Goal: Task Accomplishment & Management: Use online tool/utility

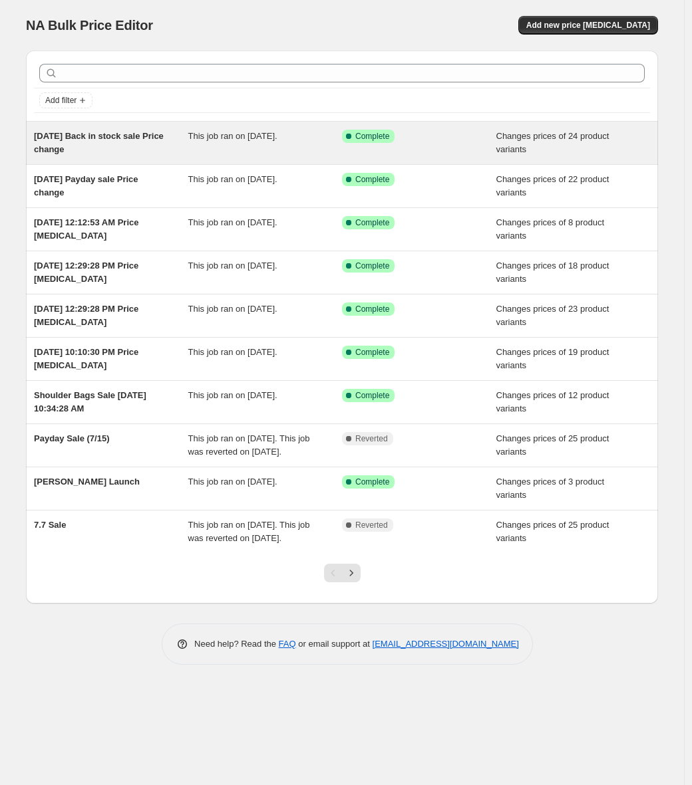
click at [166, 146] on div "[DATE] Back in stock sale Price change" at bounding box center [111, 143] width 154 height 27
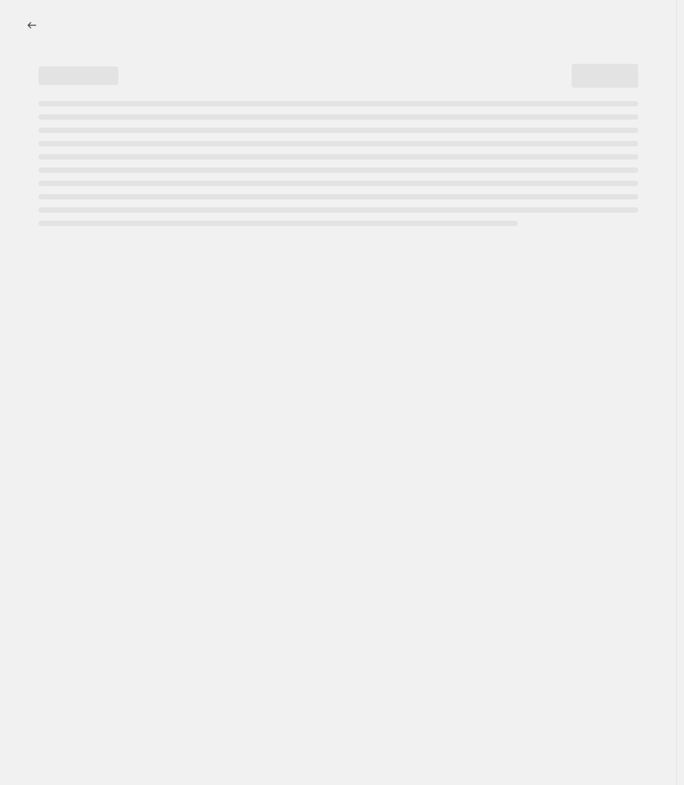
select select "product_status"
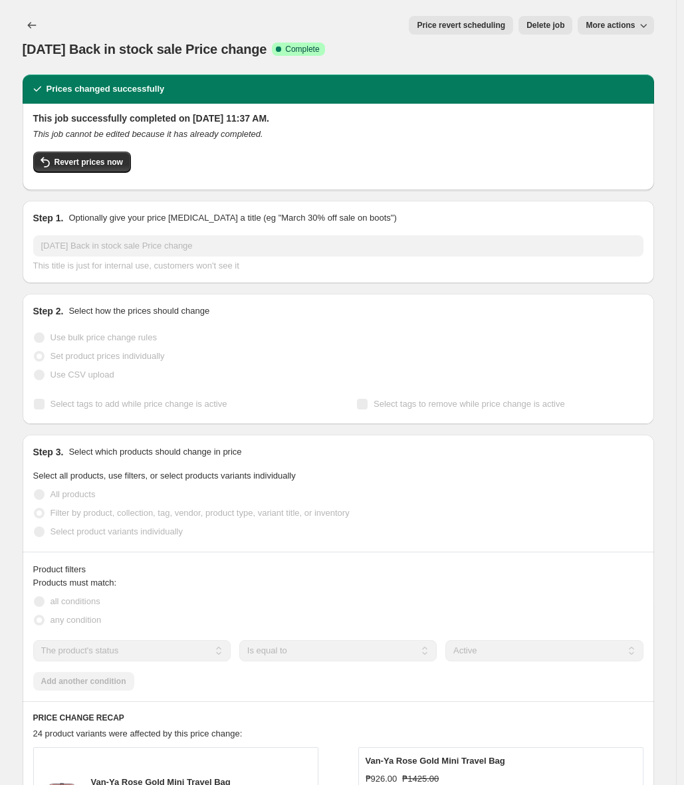
click at [612, 23] on span "More actions" at bounding box center [610, 25] width 49 height 11
click at [604, 45] on button "Copy to new job" at bounding box center [624, 52] width 80 height 21
select select "product_status"
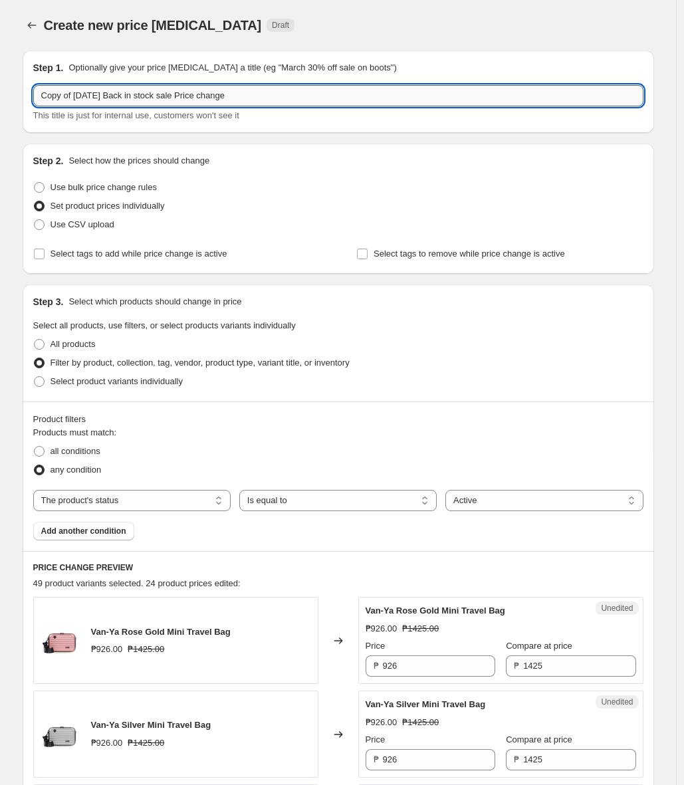
click at [99, 97] on input "Copy of Aug 22, 2025 Back in stock sale Price change" at bounding box center [338, 95] width 610 height 21
drag, startPoint x: 110, startPoint y: 97, endPoint x: 5, endPoint y: 102, distance: 104.5
click at [57, 97] on input "Auhg 2025 Back in stock sale Price change" at bounding box center [338, 95] width 610 height 21
drag, startPoint x: 66, startPoint y: 97, endPoint x: 57, endPoint y: 96, distance: 9.4
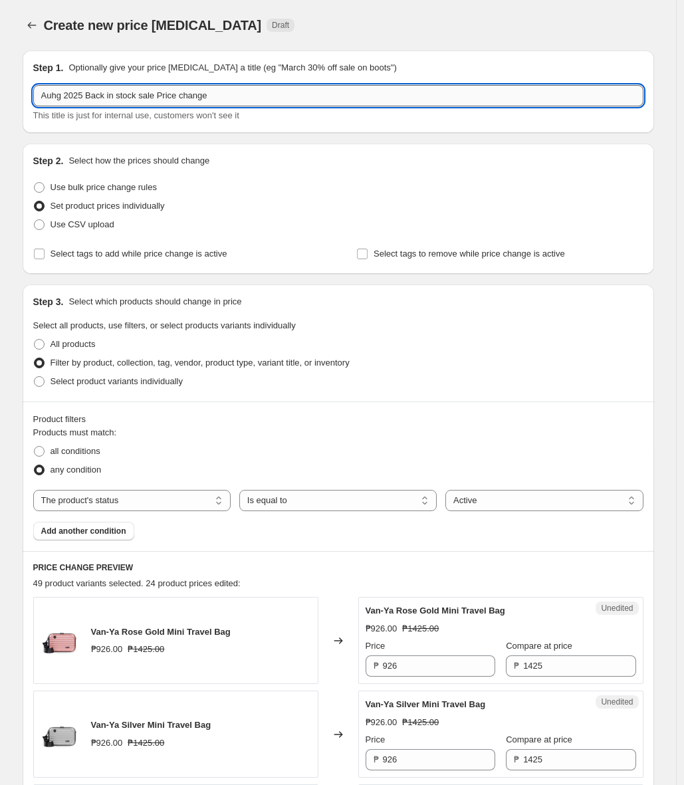
click at [57, 96] on input "Auhg 2025 Back in stock sale Price change" at bounding box center [338, 95] width 610 height 21
click at [114, 99] on input "Aug 28 2025 Back in stock sale Price change" at bounding box center [338, 95] width 610 height 21
click at [72, 101] on input "Aug 28 2025 Back in stock sale Price change" at bounding box center [338, 95] width 610 height 21
drag, startPoint x: 100, startPoint y: 95, endPoint x: 152, endPoint y: 100, distance: 52.7
click at [152, 100] on input "Aug 29 2025 Back in stock sale Price change" at bounding box center [338, 95] width 610 height 21
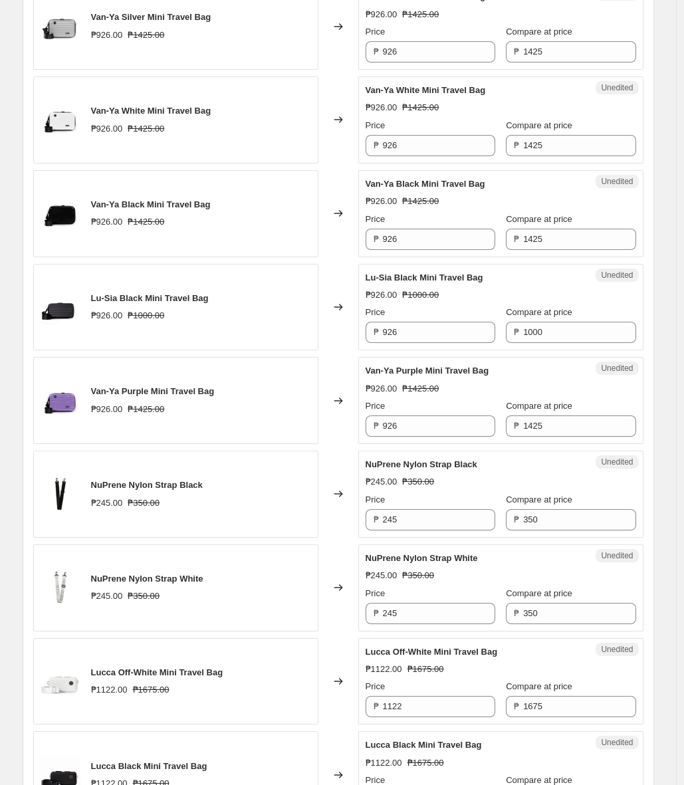
scroll to position [1163, 0]
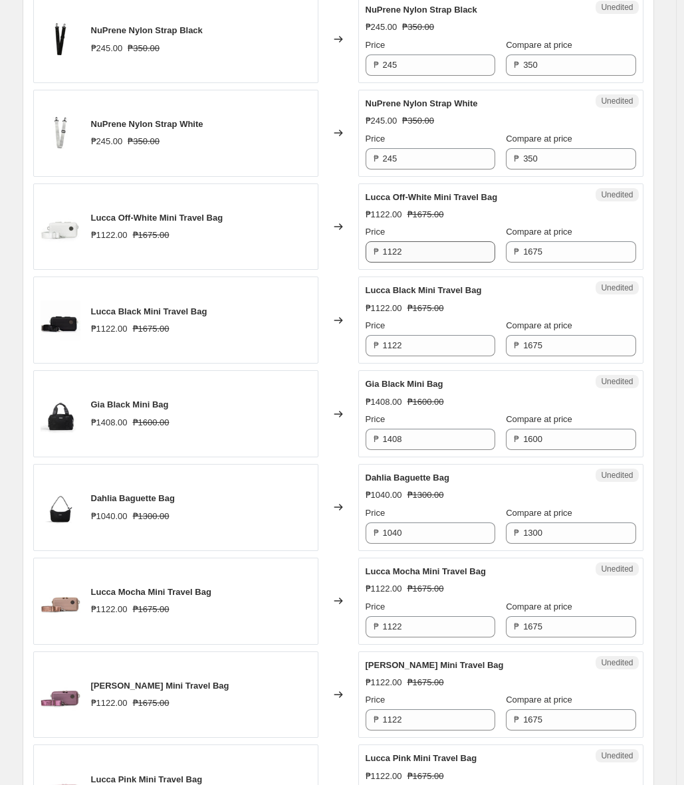
type input "Aug 29 2025 EoM Payday sale Price change"
click at [449, 251] on input "1122" at bounding box center [439, 251] width 112 height 21
click at [228, 272] on div "Van-Ya Rose Gold Mini Travel Bag ₱926.00 ₱1425.00 Changed to Unedited Van-Ya Ro…" at bounding box center [338, 367] width 610 height 1866
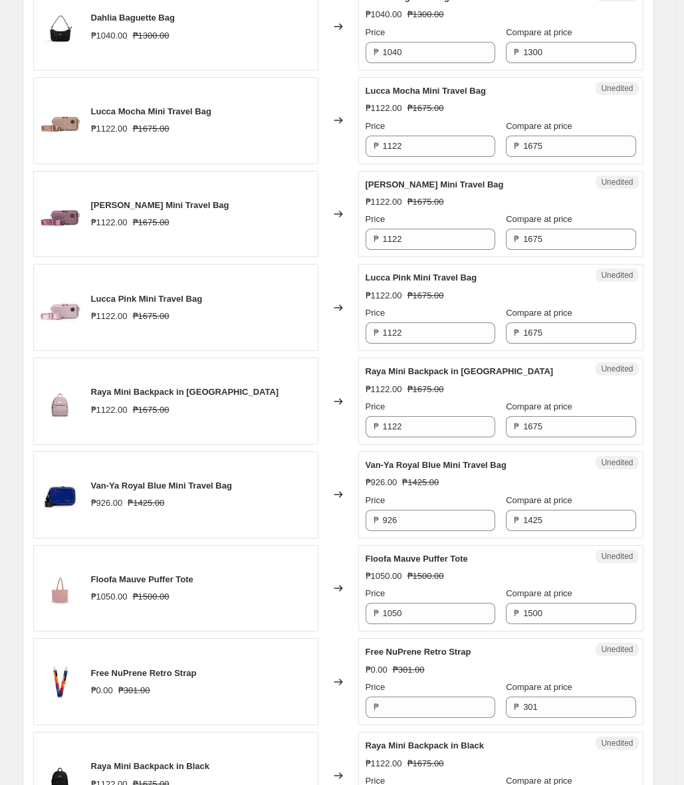
scroll to position [1924, 0]
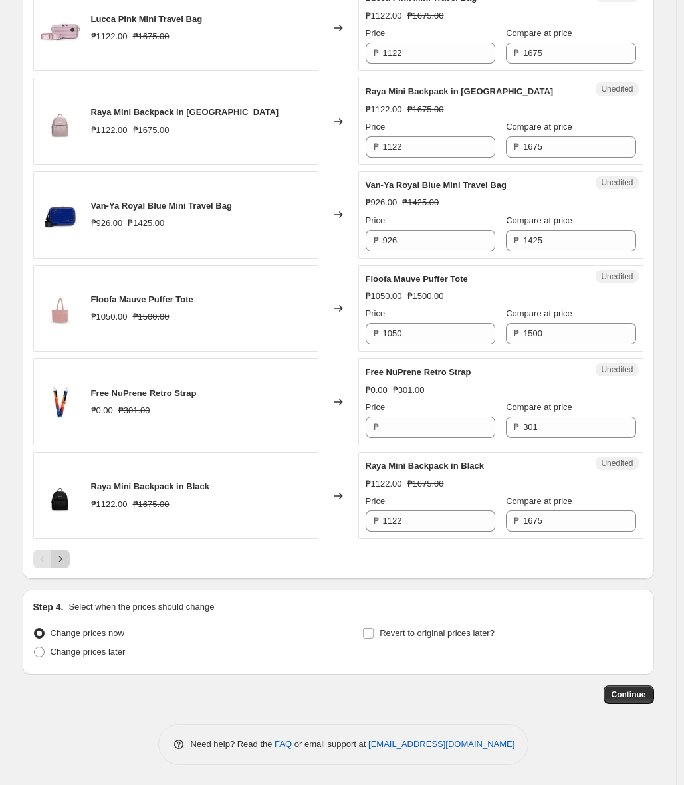
click at [66, 561] on icon "Next" at bounding box center [60, 559] width 13 height 13
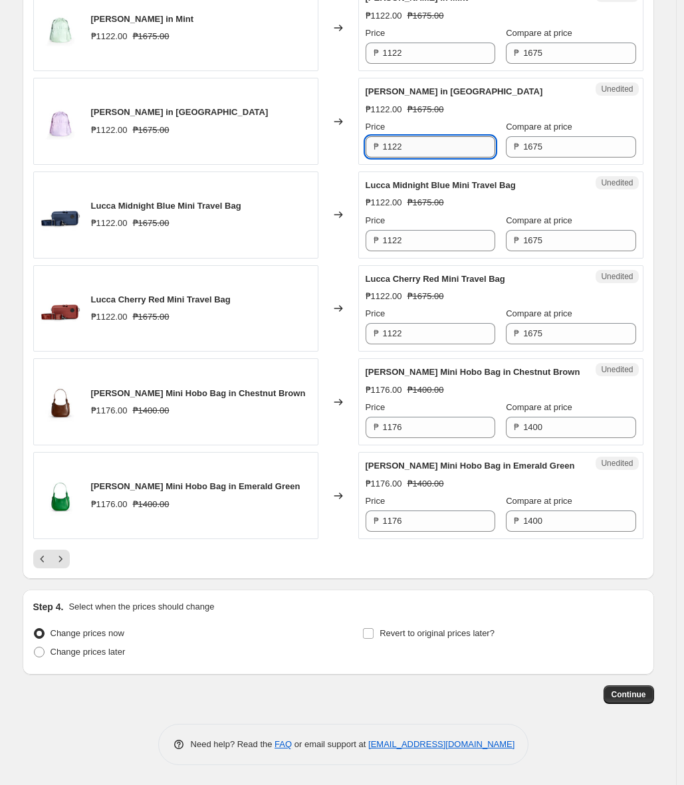
drag, startPoint x: 416, startPoint y: 150, endPoint x: 394, endPoint y: 148, distance: 22.0
click at [394, 148] on input "1122" at bounding box center [439, 146] width 112 height 21
type input "1173"
click at [416, 49] on input "1122" at bounding box center [439, 53] width 112 height 21
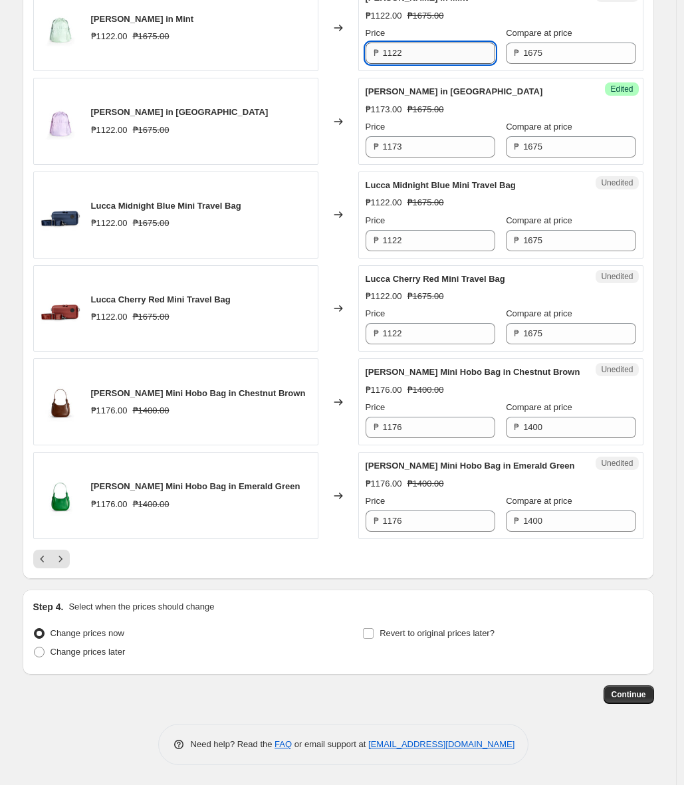
click at [416, 49] on input "1122" at bounding box center [439, 53] width 112 height 21
paste input "73"
type input "1173"
click at [237, 96] on div "Emma Backpack in Taro ₱1122.00 ₱1675.00" at bounding box center [175, 121] width 285 height 87
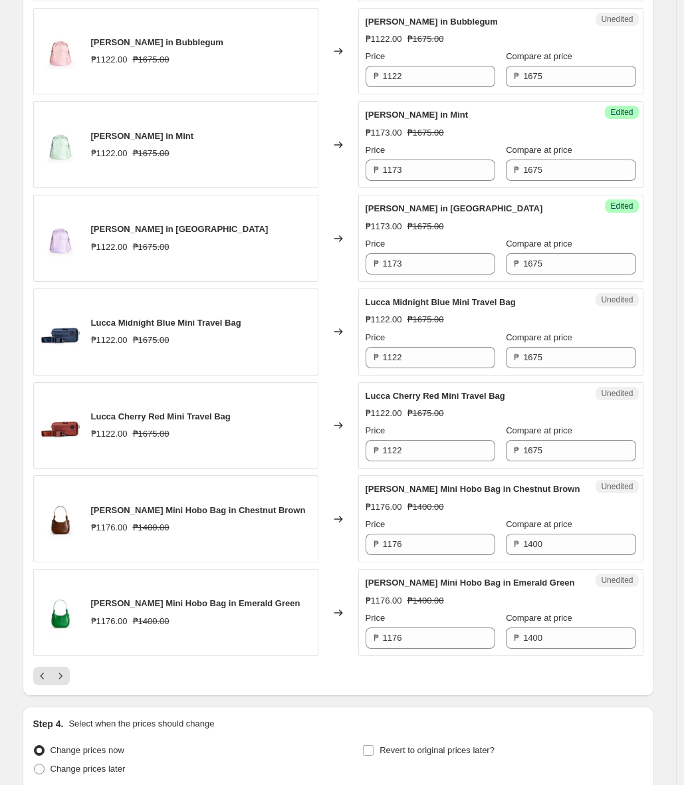
scroll to position [1779, 0]
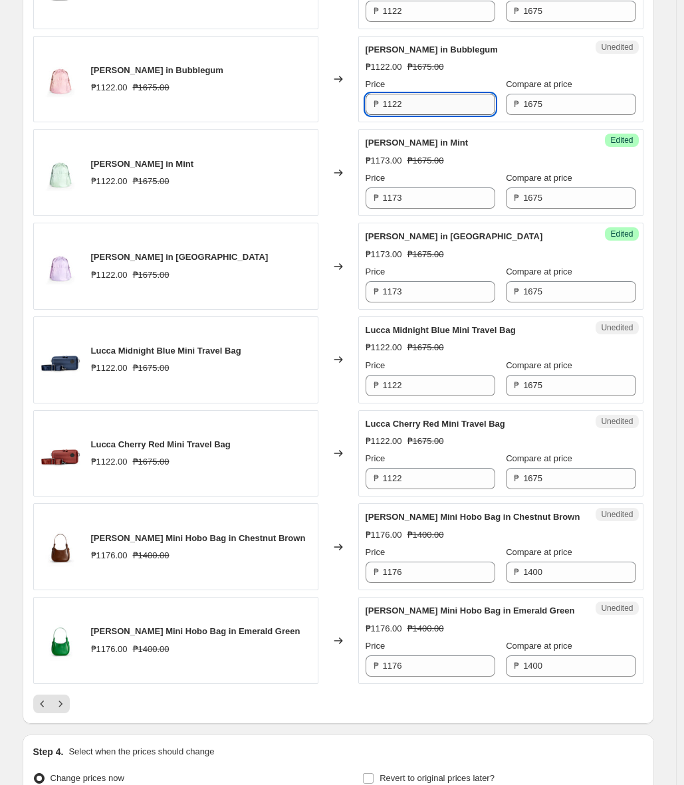
click at [414, 114] on input "1122" at bounding box center [439, 104] width 112 height 21
click at [414, 110] on input "1122" at bounding box center [439, 104] width 112 height 21
click at [414, 109] on input "1122" at bounding box center [439, 104] width 112 height 21
paste input "73"
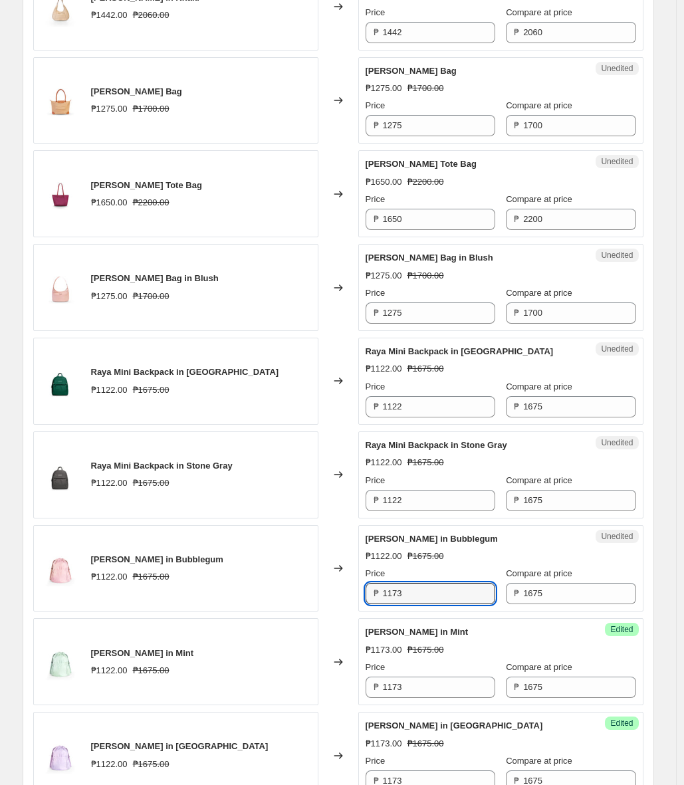
scroll to position [1765, 0]
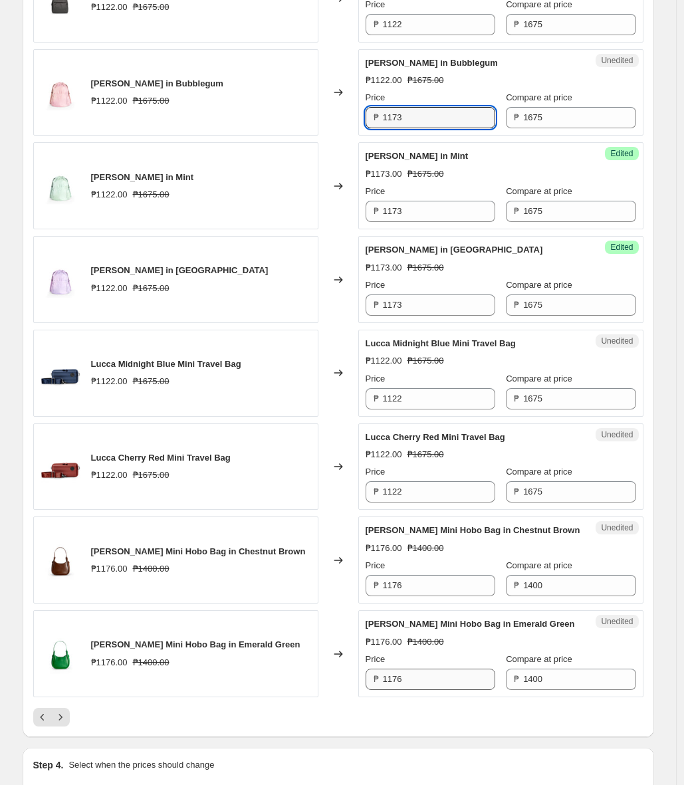
type input "1173"
click at [401, 679] on input "1176" at bounding box center [439, 679] width 112 height 21
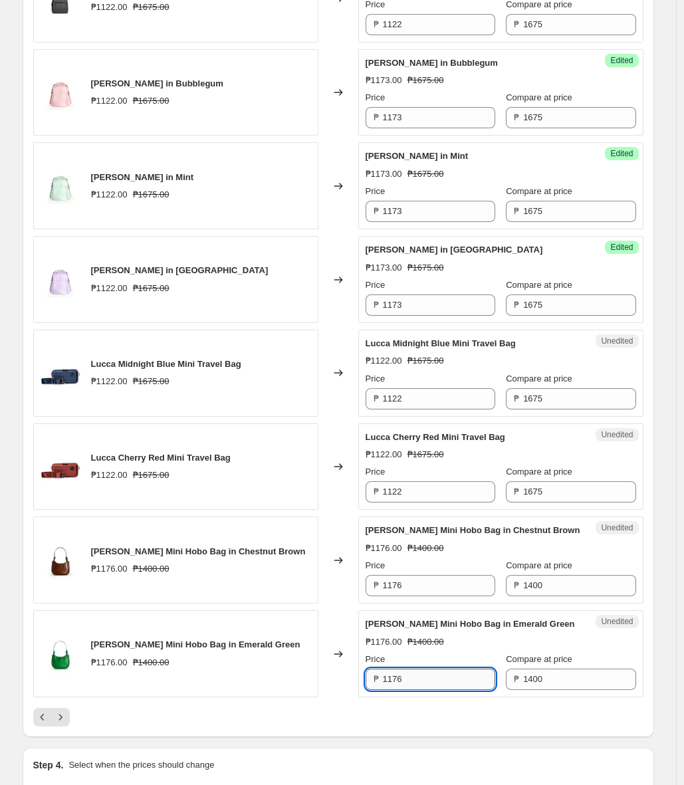
click at [401, 679] on input "1176" at bounding box center [439, 679] width 112 height 21
type input "1190"
click at [431, 592] on input "1176" at bounding box center [439, 585] width 112 height 21
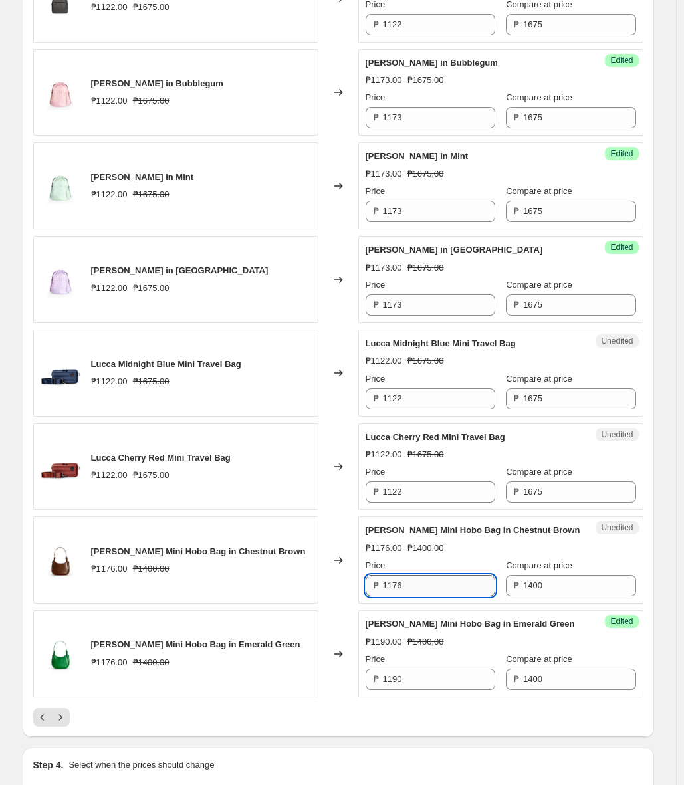
click at [431, 592] on input "1176" at bounding box center [439, 585] width 112 height 21
paste input "90"
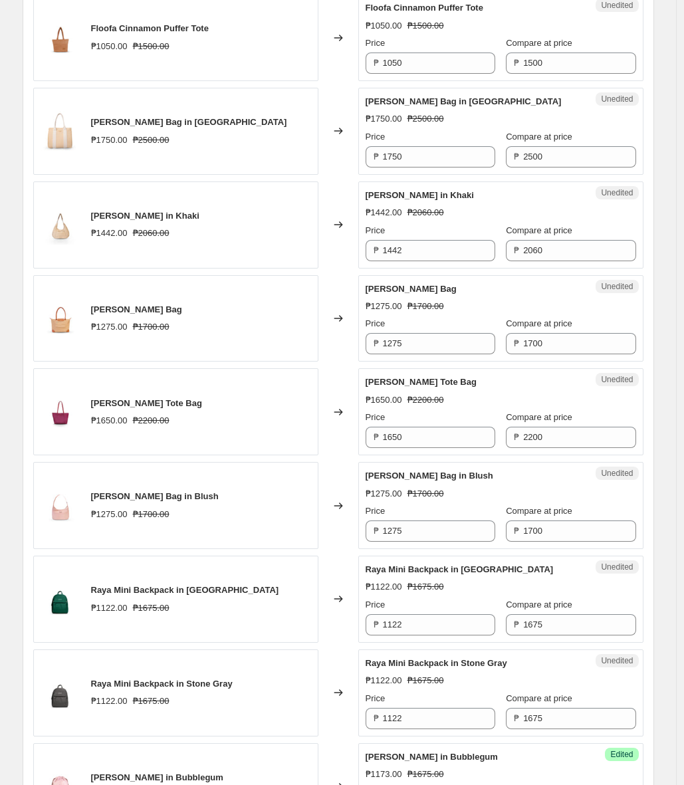
scroll to position [1719, 0]
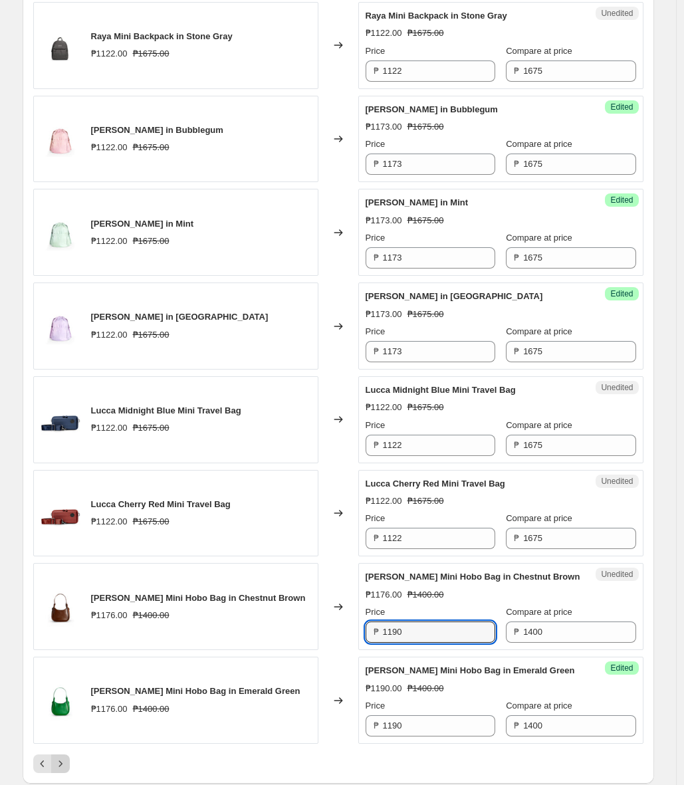
type input "1190"
click at [60, 764] on icon "Next" at bounding box center [60, 763] width 13 height 13
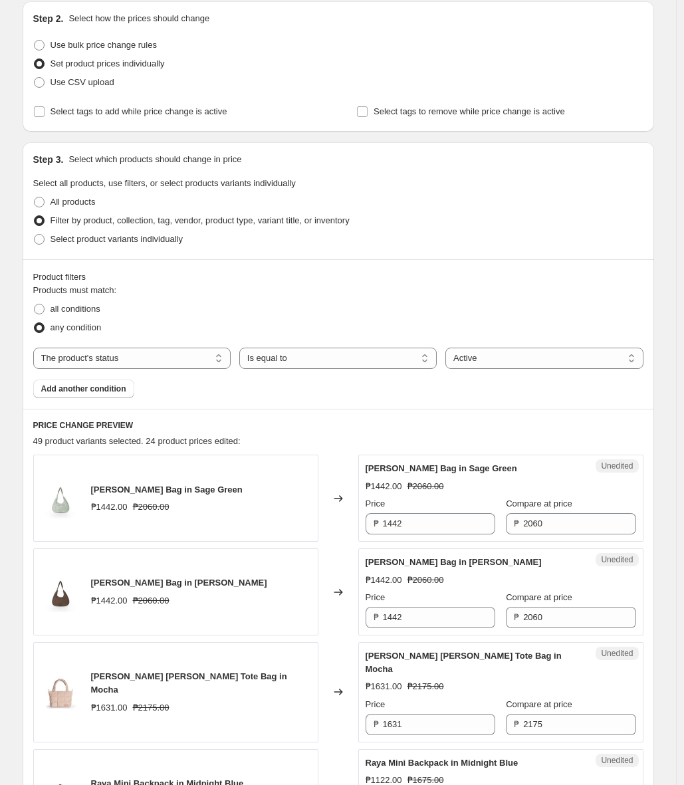
scroll to position [286, 0]
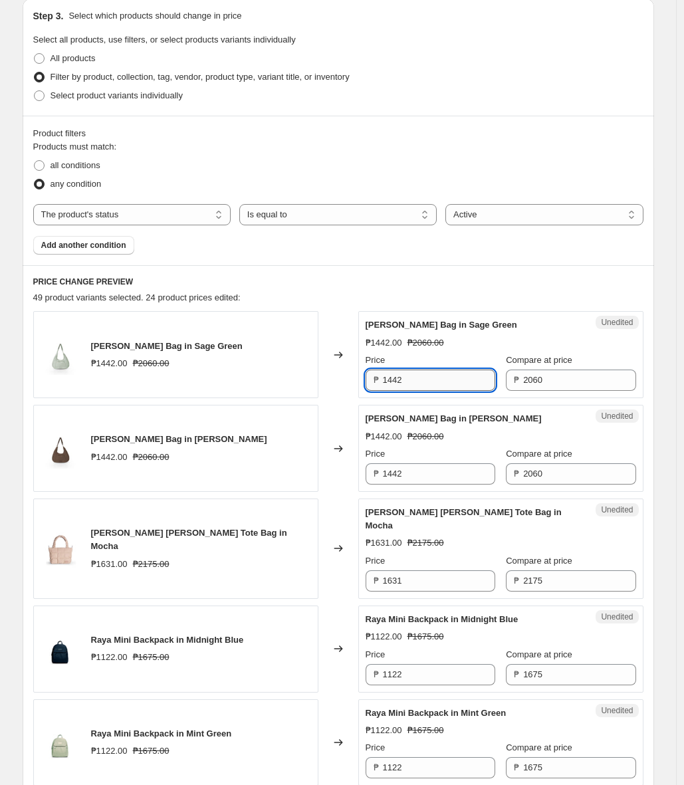
click at [433, 384] on input "1442" at bounding box center [439, 380] width 112 height 21
type input "1442"
click at [426, 251] on div "Products must match: all conditions any condition The product The product's col…" at bounding box center [338, 197] width 610 height 114
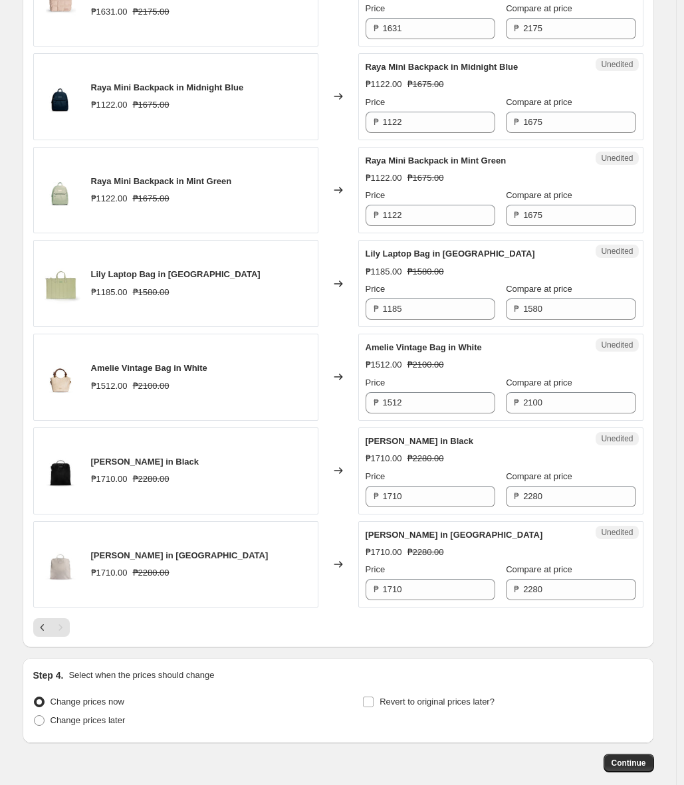
scroll to position [894, 0]
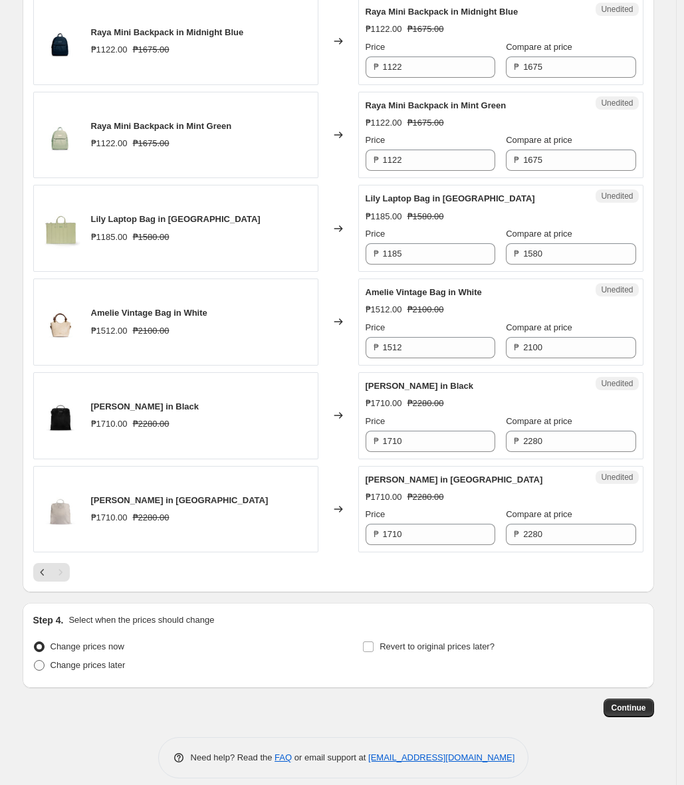
click at [36, 660] on span at bounding box center [39, 666] width 12 height 12
click at [35, 660] on input "Change prices later" at bounding box center [34, 660] width 1 height 1
radio input "true"
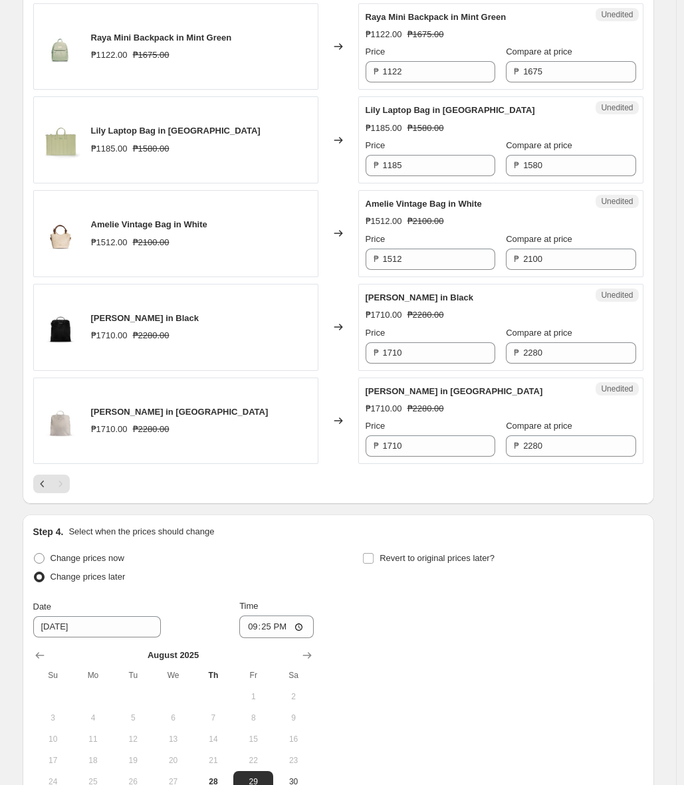
scroll to position [993, 0]
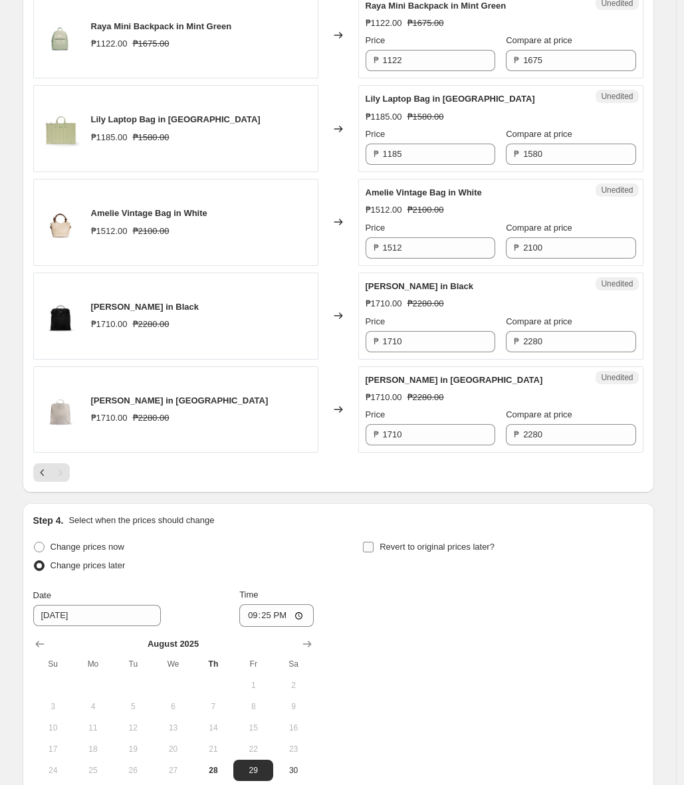
click at [386, 542] on span "Revert to original prices later?" at bounding box center [437, 547] width 115 height 10
click at [374, 542] on input "Revert to original prices later?" at bounding box center [368, 547] width 11 height 11
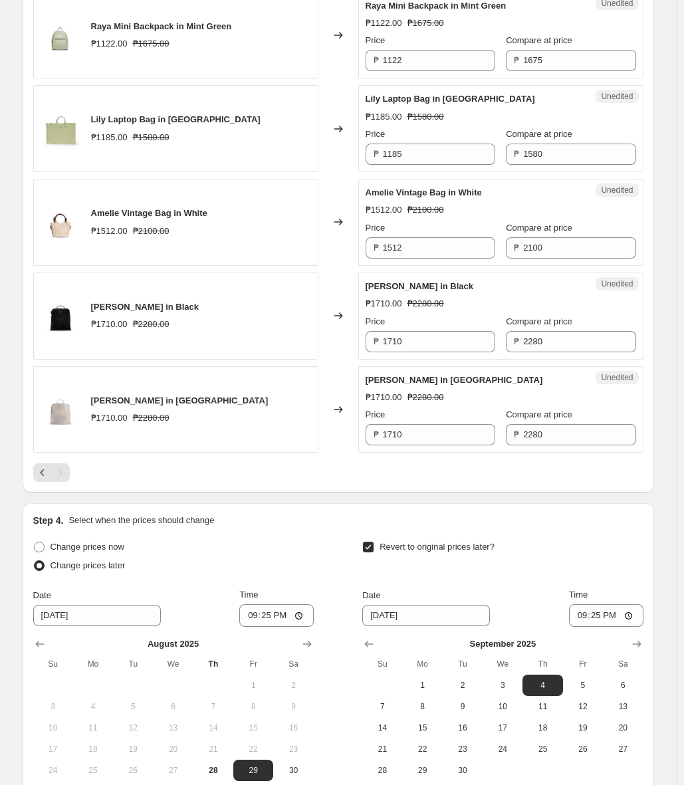
click at [380, 539] on label "Revert to original prices later?" at bounding box center [428, 547] width 132 height 19
click at [374, 542] on input "Revert to original prices later?" at bounding box center [368, 547] width 11 height 11
checkbox input "false"
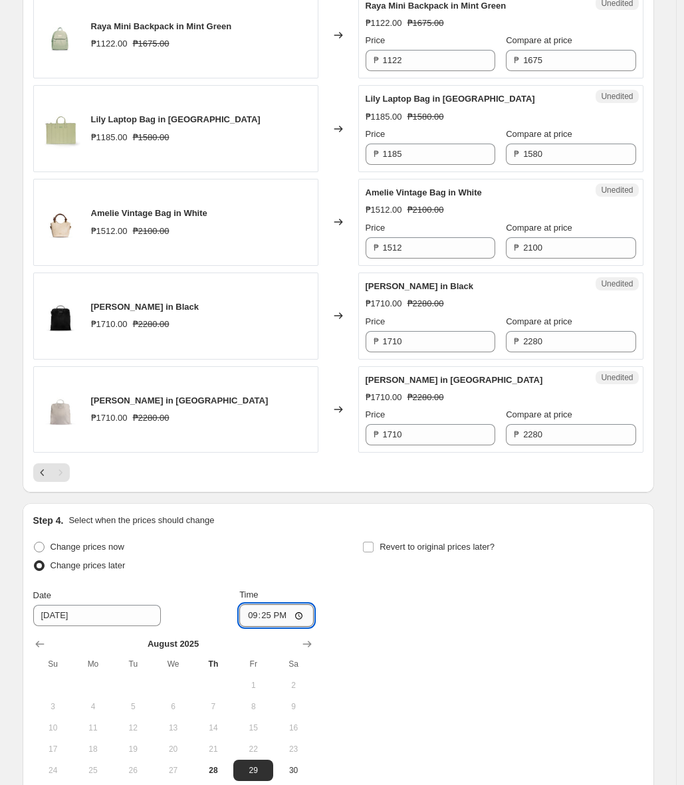
click at [307, 604] on input "21:25" at bounding box center [276, 615] width 74 height 23
click at [496, 604] on div "Change prices now Change prices later Date 8/29/2025 Time 12:00 August 2025 Su …" at bounding box center [338, 670] width 610 height 265
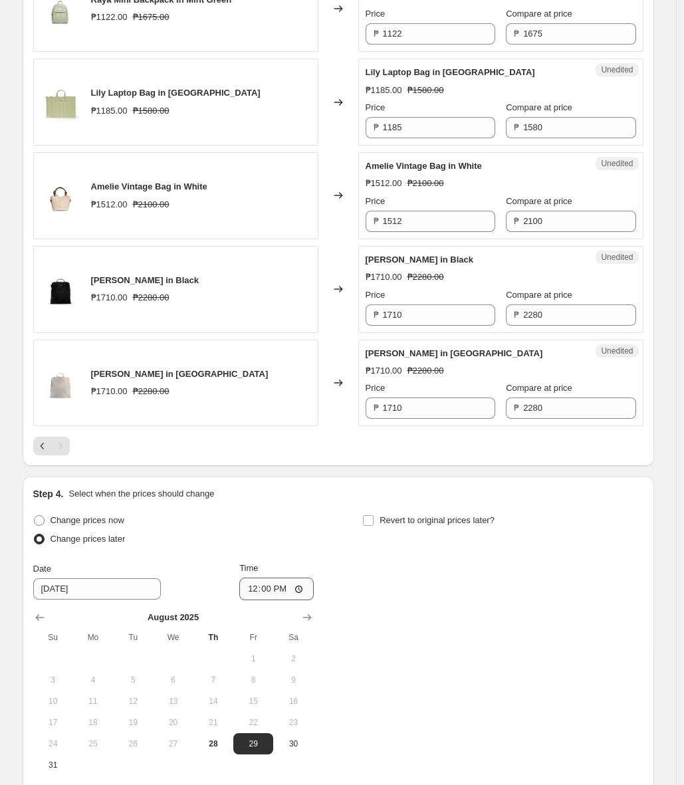
scroll to position [1021, 0]
click at [289, 581] on input "12:00" at bounding box center [276, 588] width 74 height 23
click at [289, 577] on input "12:00" at bounding box center [276, 588] width 74 height 23
click at [301, 577] on input "12:00" at bounding box center [276, 588] width 74 height 23
type input "00:00"
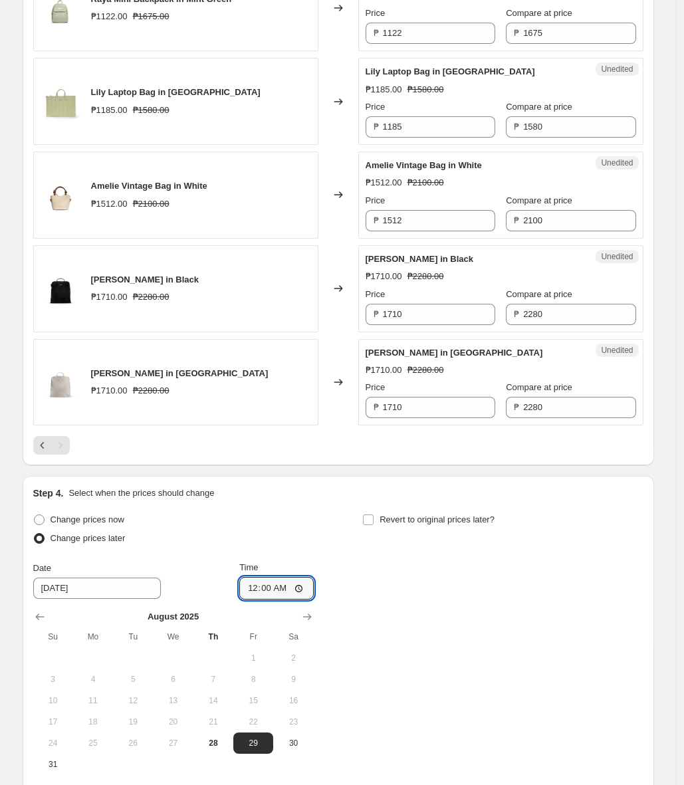
click at [412, 620] on div "Change prices now Change prices later Date 8/29/2025 Time 00:00 August 2025 Su …" at bounding box center [338, 643] width 610 height 265
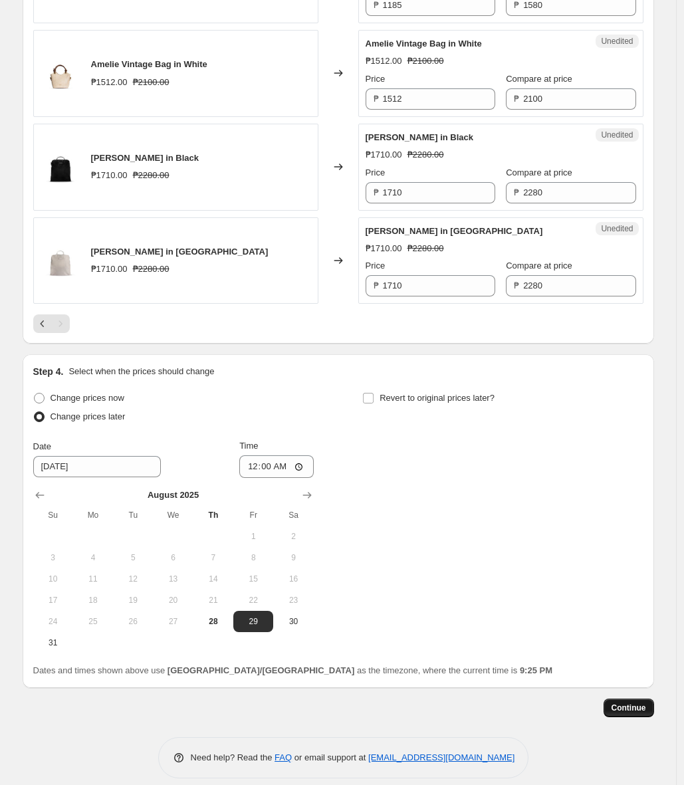
click at [637, 703] on span "Continue" at bounding box center [629, 708] width 35 height 11
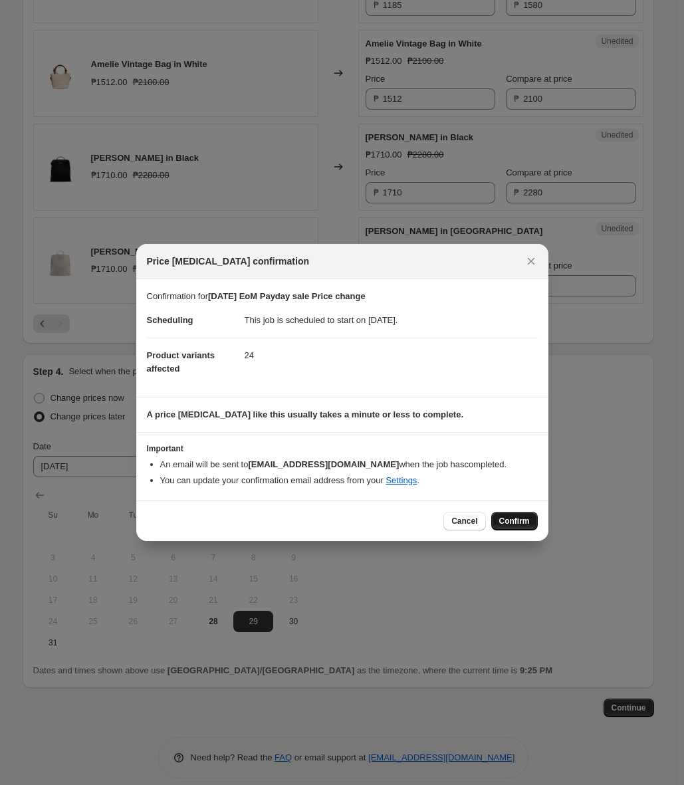
click at [520, 517] on span "Confirm" at bounding box center [514, 521] width 31 height 11
